Goal: Information Seeking & Learning: Learn about a topic

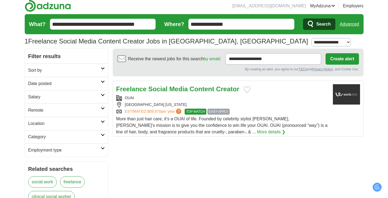
scroll to position [5, 0]
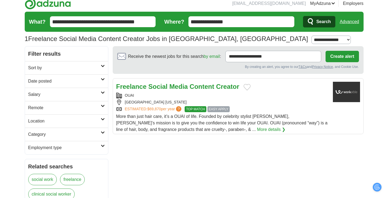
click at [240, 102] on div "[GEOGRAPHIC_DATA] [US_STATE]" at bounding box center [222, 102] width 212 height 6
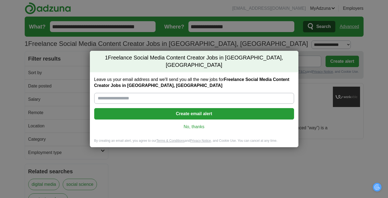
click at [281, 46] on div "1 Freelance Social Media Content Creator Jobs in Los Angeles, CA Leave us your …" at bounding box center [194, 99] width 388 height 198
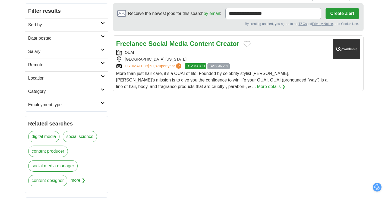
scroll to position [48, 0]
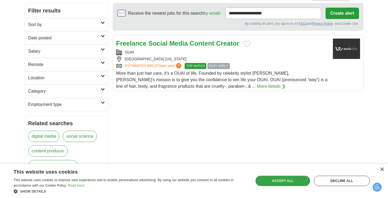
click at [275, 176] on div "Accept all" at bounding box center [283, 181] width 55 height 10
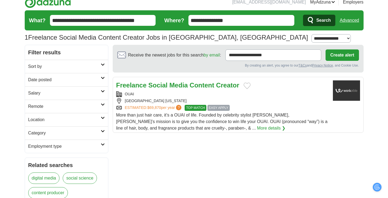
scroll to position [0, 0]
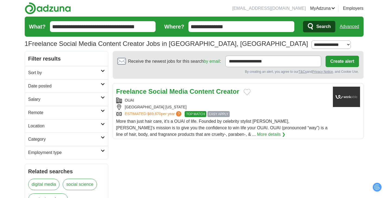
click at [257, 132] on link "More details ❯" at bounding box center [271, 134] width 29 height 7
click at [322, 11] on link "MyAdzuna" at bounding box center [322, 8] width 25 height 7
click at [0, 0] on link "Resumes" at bounding box center [0, 0] width 0 height 0
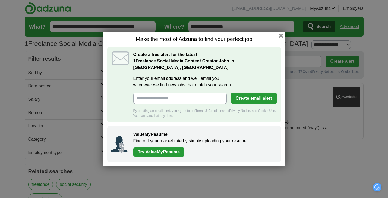
click at [279, 41] on h1 "Make the most of Adzuna to find your perfect job" at bounding box center [194, 39] width 174 height 7
click at [281, 37] on button "button" at bounding box center [281, 36] width 6 height 6
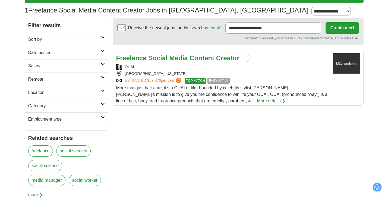
scroll to position [34, 0]
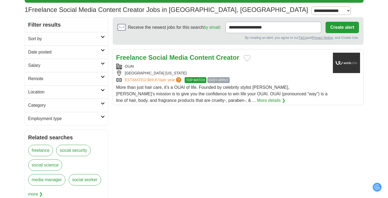
click at [249, 86] on span "More than just hair care, it’s a OUAI of life. Founded by celebrity stylist [PE…" at bounding box center [222, 94] width 212 height 18
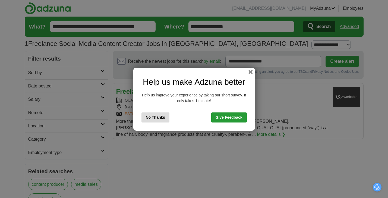
click at [247, 73] on div "Help us make Adzuna better Help us improve your experience by taking our short …" at bounding box center [194, 99] width 122 height 63
click at [249, 72] on button "button" at bounding box center [250, 72] width 6 height 6
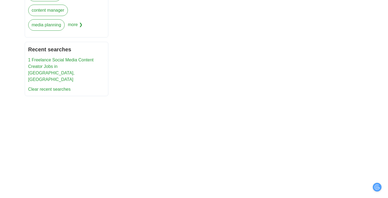
scroll to position [203, 0]
click at [80, 62] on link "1 Freelance Social Media Content Creator Jobs in [GEOGRAPHIC_DATA], [GEOGRAPHIC…" at bounding box center [60, 70] width 65 height 24
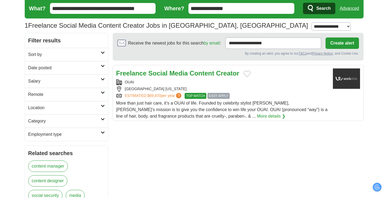
scroll to position [18, 0]
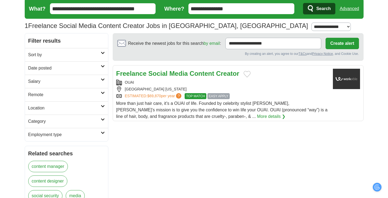
click at [218, 93] on span "EASY APPLY" at bounding box center [219, 96] width 22 height 6
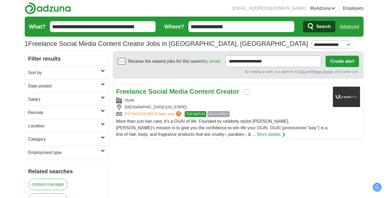
click at [322, 10] on link "MyAdzuna" at bounding box center [322, 8] width 25 height 7
click at [0, 0] on link "Logout" at bounding box center [0, 0] width 0 height 0
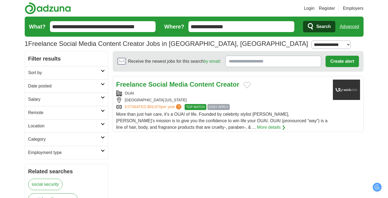
click at [310, 5] on header "Login Register Employers 1 Freelance Social Media Content Creator Jobs in Los A…" at bounding box center [194, 25] width 339 height 51
click at [310, 5] on link "Login" at bounding box center [309, 8] width 11 height 7
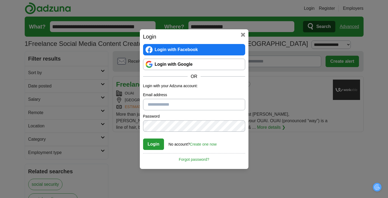
click at [243, 31] on div "Login Login with Facebook Login with Google OR Login with your Adzuna account: …" at bounding box center [194, 99] width 109 height 140
click at [230, 47] on link "Login with Facebook" at bounding box center [194, 49] width 102 height 11
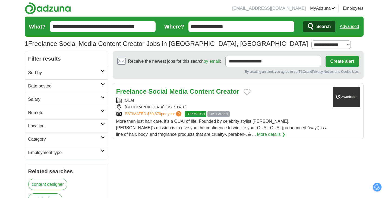
click at [164, 89] on strong "Social" at bounding box center [157, 91] width 19 height 7
